Goal: Task Accomplishment & Management: Complete application form

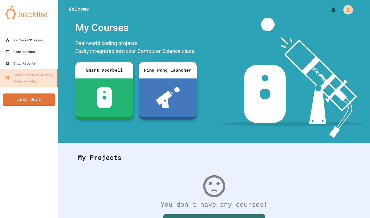
click at [30, 18] on img at bounding box center [28, 12] width 47 height 14
click at [28, 37] on div "My Teams/Classes" at bounding box center [23, 40] width 39 height 7
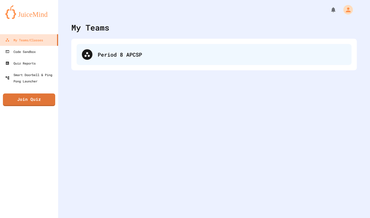
click at [184, 56] on div "Period 8 APCSP" at bounding box center [222, 55] width 248 height 8
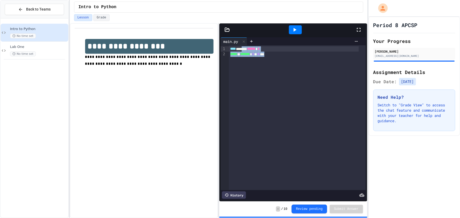
drag, startPoint x: 290, startPoint y: 55, endPoint x: 247, endPoint y: 46, distance: 43.7
click at [247, 48] on div "**** ****** ****** * ***** * ******* * * * ** ***" at bounding box center [297, 117] width 137 height 145
click at [39, 49] on span "Lab One" at bounding box center [38, 47] width 57 height 4
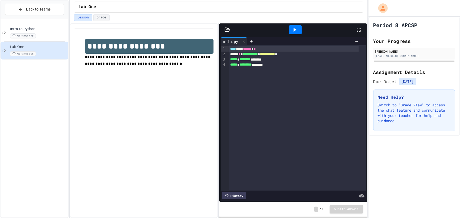
click at [252, 206] on div "- / 10 Submit Answer" at bounding box center [294, 209] width 148 height 15
drag, startPoint x: 284, startPoint y: 66, endPoint x: 210, endPoint y: 37, distance: 79.5
click at [210, 37] on div "**********" at bounding box center [219, 120] width 298 height 195
click at [302, 30] on div at bounding box center [295, 29] width 13 height 9
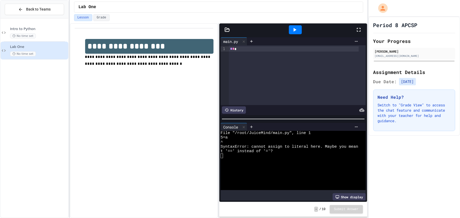
drag, startPoint x: 272, startPoint y: 30, endPoint x: 233, endPoint y: 66, distance: 53.0
click at [233, 66] on div "* * *" at bounding box center [297, 75] width 137 height 60
click at [231, 49] on span "*" at bounding box center [232, 49] width 2 height 4
click at [235, 50] on div "* * *" at bounding box center [294, 48] width 130 height 5
click at [232, 50] on span "*" at bounding box center [232, 49] width 2 height 4
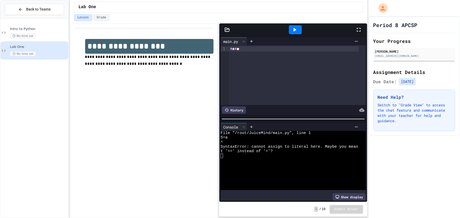
click at [294, 30] on icon at bounding box center [295, 30] width 3 height 4
